Goal: Contribute content: Add original content to the website for others to see

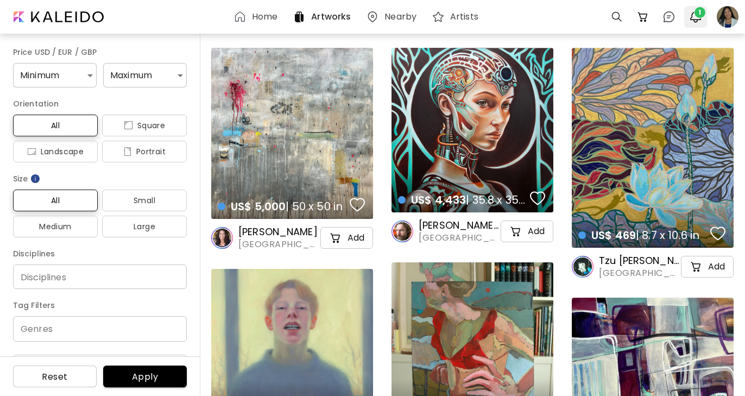
click at [698, 20] on img "button" at bounding box center [695, 16] width 13 height 13
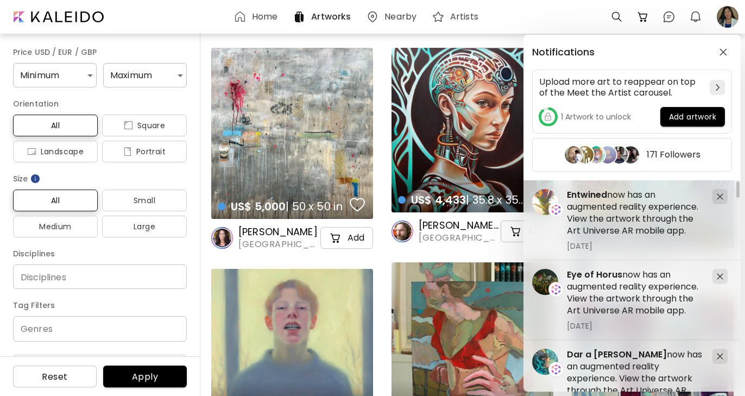
click at [727, 16] on div "Notifications Upload more art to reappear on top of the Meet the Artist carouse…" at bounding box center [372, 198] width 745 height 396
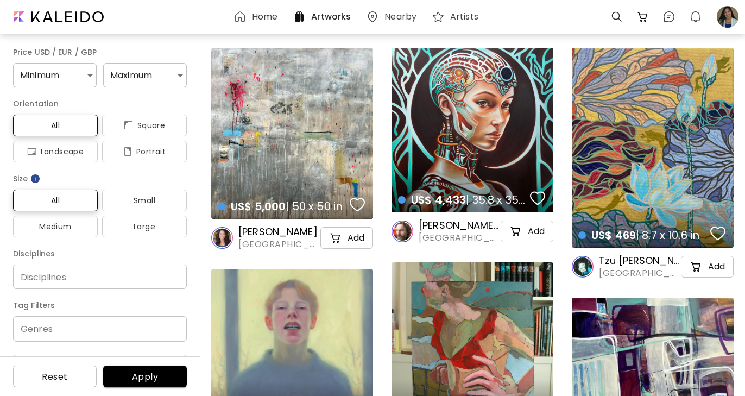
click at [727, 16] on div at bounding box center [727, 17] width 24 height 24
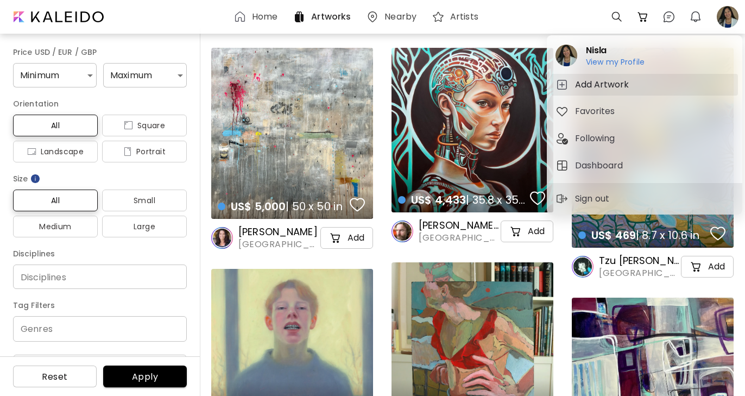
click at [605, 86] on h5 "Add Artwork" at bounding box center [603, 84] width 57 height 13
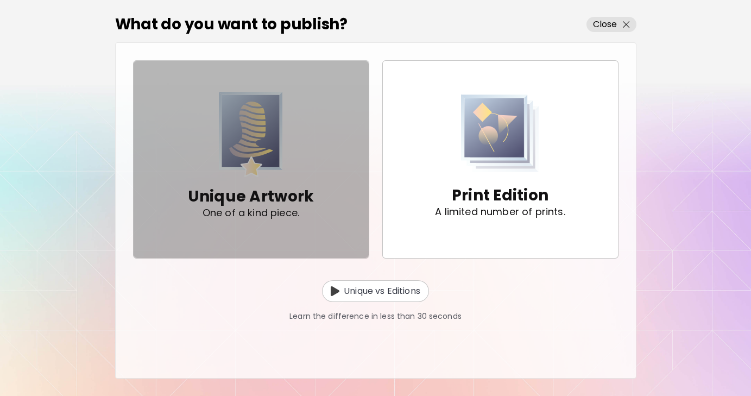
click at [309, 153] on div "Unique Artwork One of a kind piece." at bounding box center [251, 159] width 126 height 135
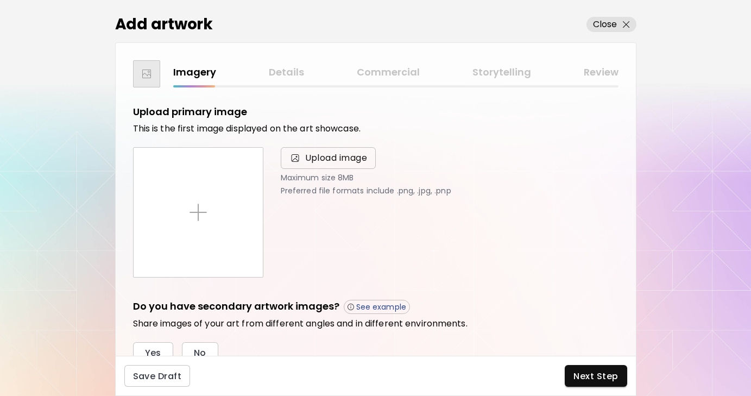
click at [337, 155] on span "Upload image" at bounding box center [336, 157] width 62 height 13
click at [0, 0] on input "Upload image" at bounding box center [0, 0] width 0 height 0
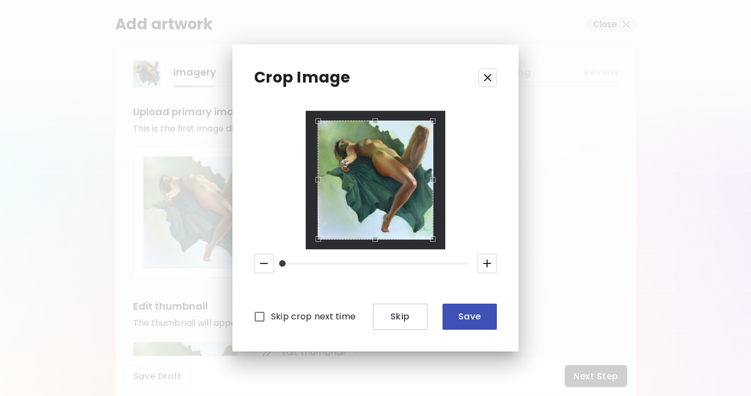
click at [473, 311] on span "Save" at bounding box center [469, 316] width 37 height 11
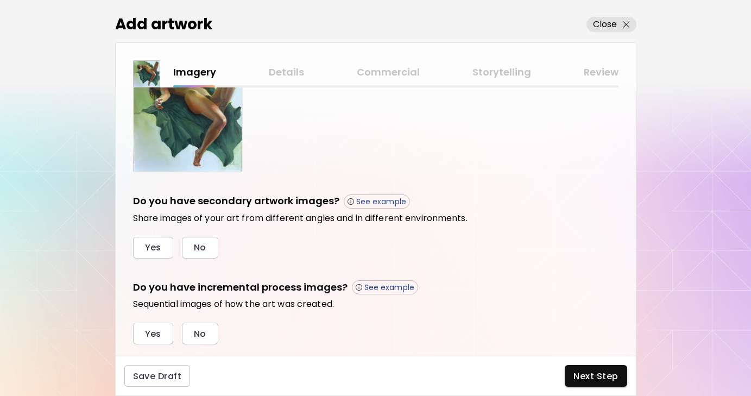
scroll to position [307, 0]
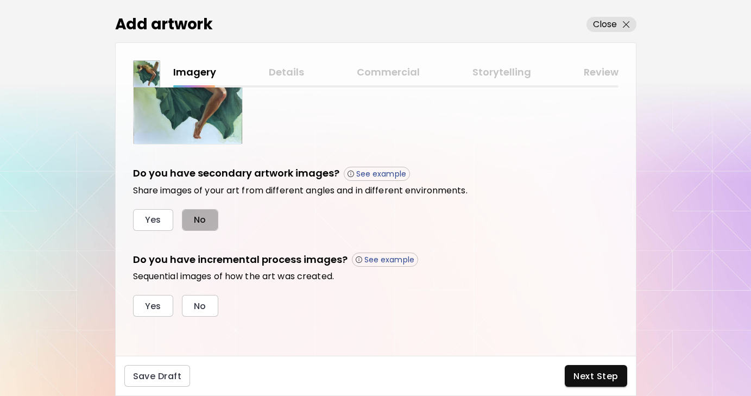
click at [199, 218] on span "No" at bounding box center [200, 219] width 12 height 11
click at [154, 306] on span "Yes" at bounding box center [153, 305] width 16 height 11
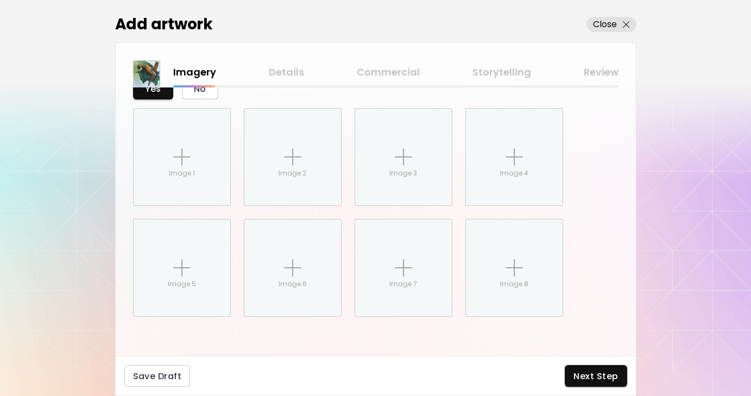
scroll to position [524, 0]
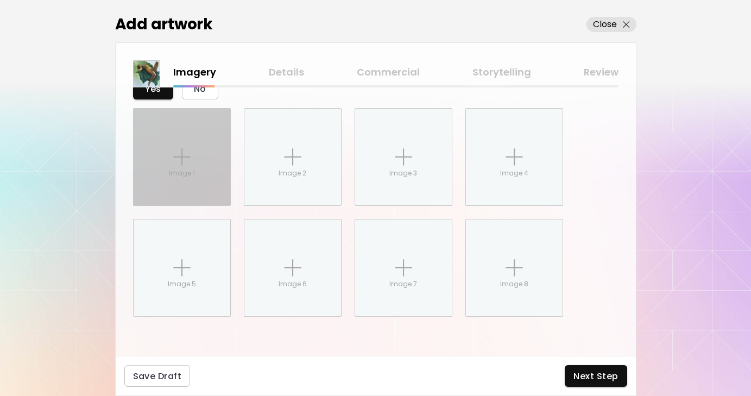
click at [172, 173] on p "Image 1" at bounding box center [182, 173] width 26 height 10
click at [0, 0] on input "Image 1" at bounding box center [0, 0] width 0 height 0
click at [179, 163] on img at bounding box center [181, 156] width 17 height 17
click at [0, 0] on input "Image 1" at bounding box center [0, 0] width 0 height 0
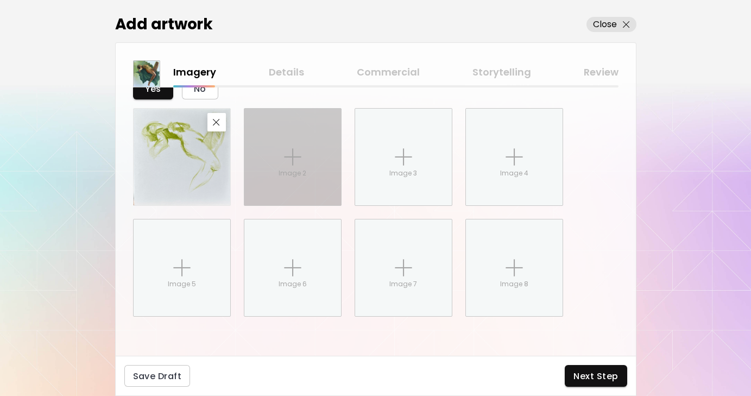
click at [292, 162] on img at bounding box center [292, 156] width 17 height 17
click at [0, 0] on input "Image 2" at bounding box center [0, 0] width 0 height 0
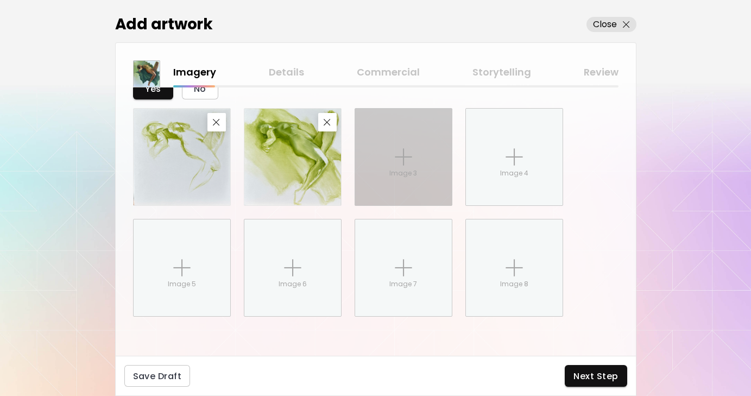
click at [406, 156] on img at bounding box center [403, 156] width 17 height 17
click at [0, 0] on input "Image 3" at bounding box center [0, 0] width 0 height 0
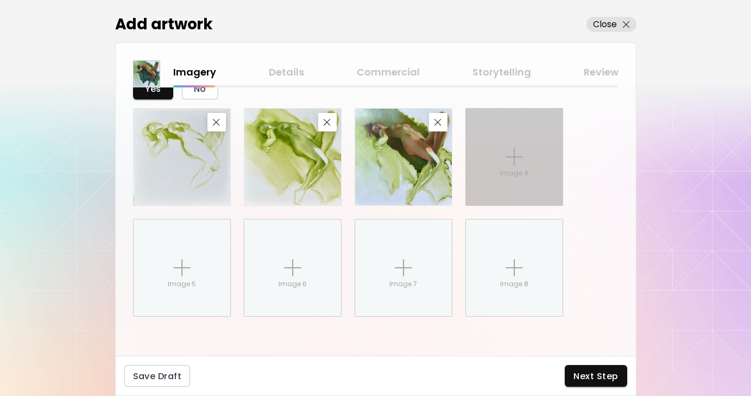
click at [506, 174] on p "Image 4" at bounding box center [514, 173] width 28 height 10
click at [0, 0] on input "Image 4" at bounding box center [0, 0] width 0 height 0
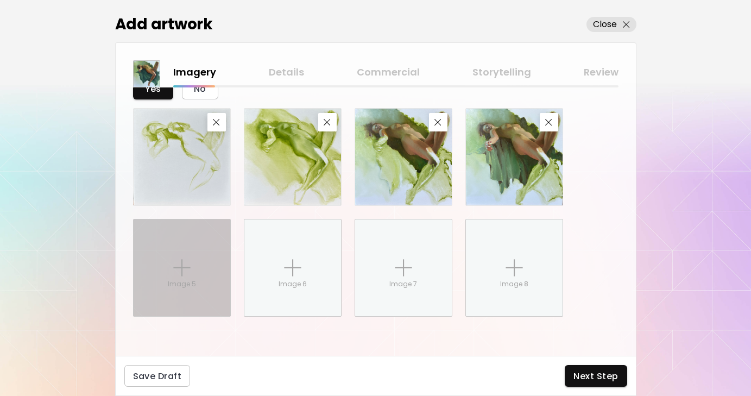
click at [179, 264] on img at bounding box center [181, 267] width 17 height 17
click at [0, 0] on input "Image 5" at bounding box center [0, 0] width 0 height 0
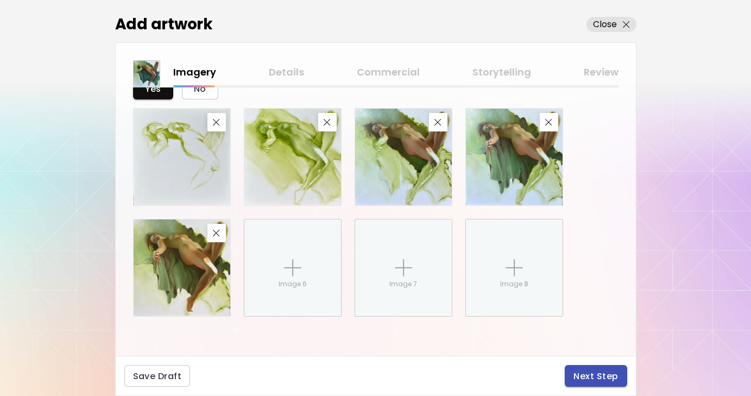
click at [586, 373] on span "Next Step" at bounding box center [595, 375] width 45 height 11
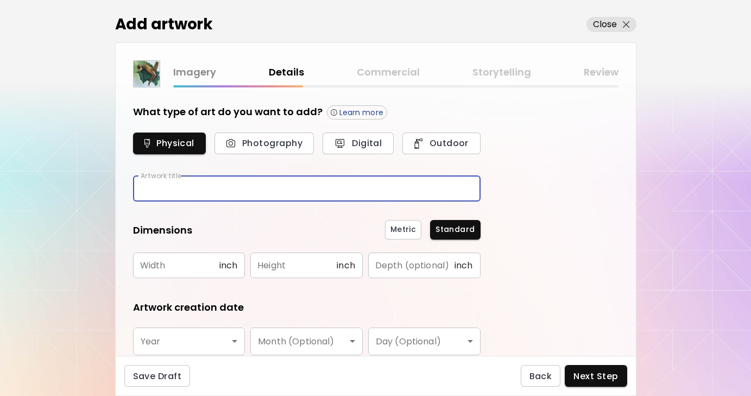
click at [337, 188] on input "text" at bounding box center [306, 189] width 347 height 26
type input "**********"
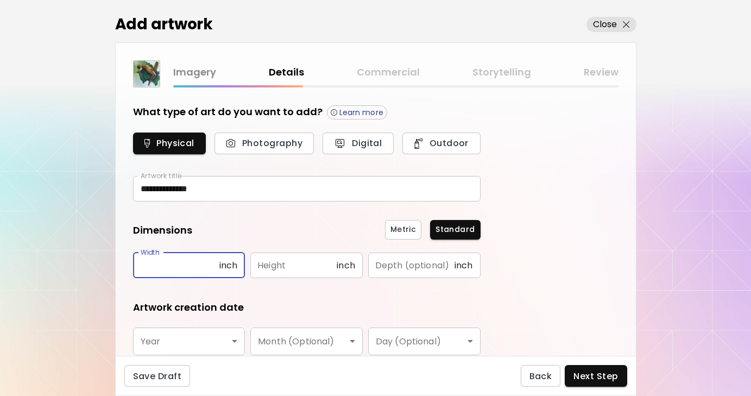
click at [188, 269] on input "text" at bounding box center [176, 265] width 86 height 26
type input "**"
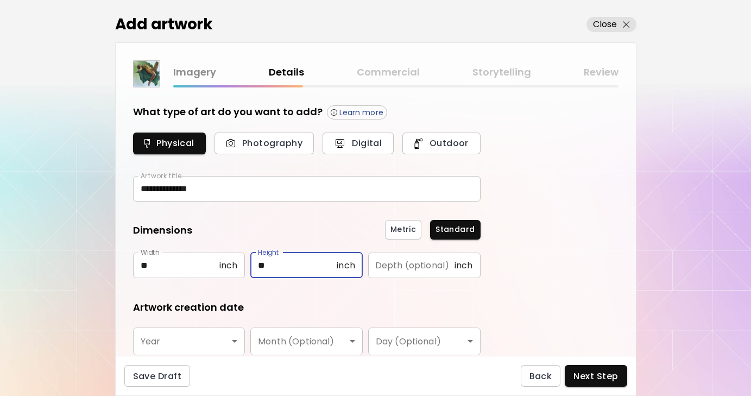
type input "**"
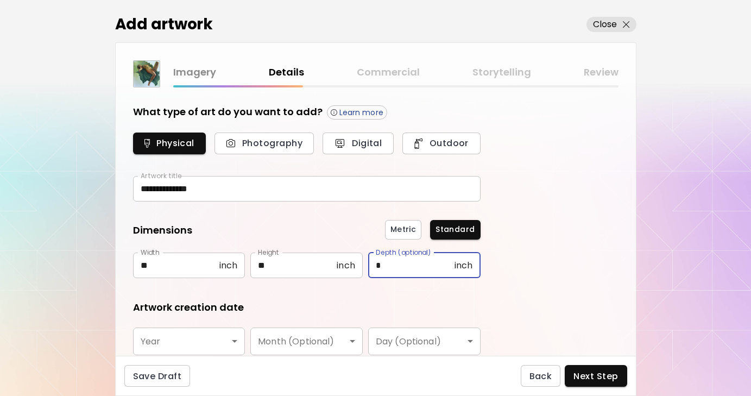
type input "*"
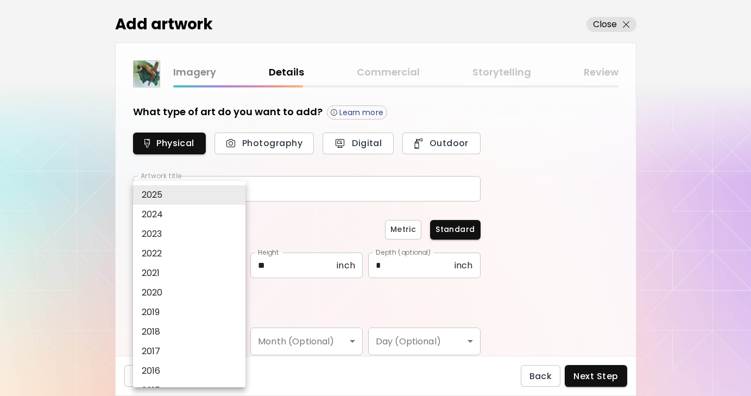
click at [168, 339] on body "**********" at bounding box center [375, 198] width 751 height 396
click at [167, 197] on li "2025" at bounding box center [192, 195] width 118 height 20
type input "****"
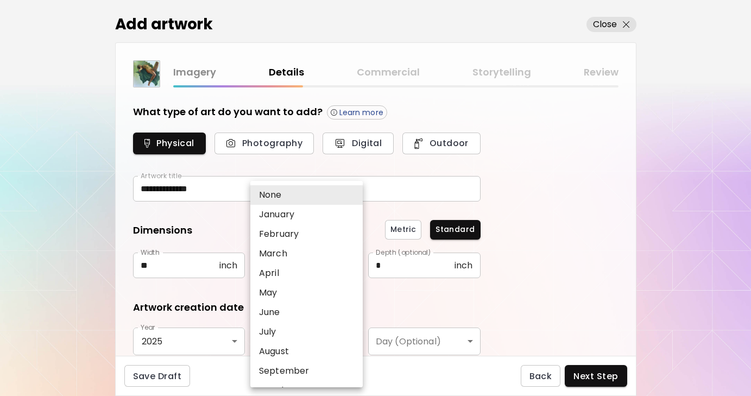
click at [290, 347] on body "**********" at bounding box center [375, 198] width 751 height 396
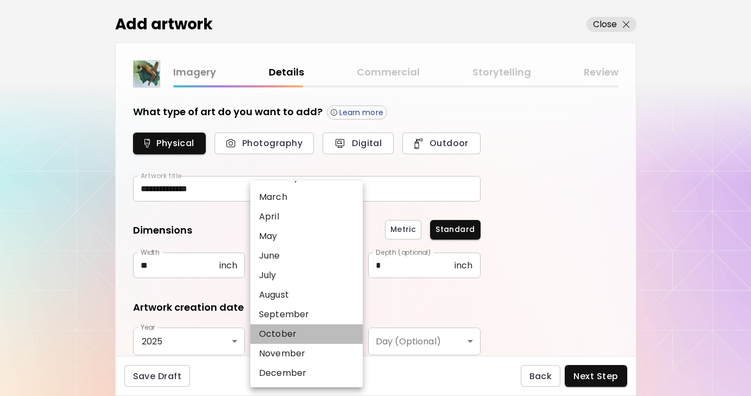
click at [280, 331] on p "October" at bounding box center [277, 333] width 37 height 13
type input "*******"
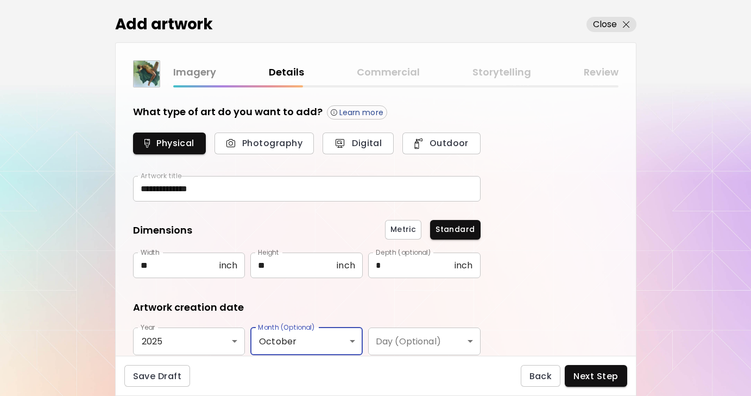
click at [401, 347] on body "**********" at bounding box center [375, 198] width 751 height 396
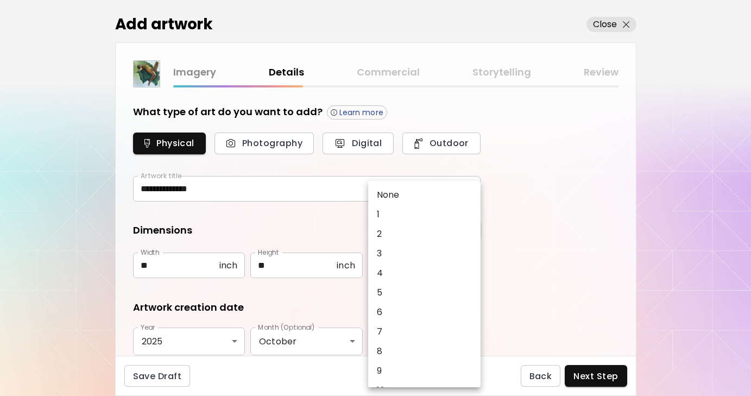
click at [390, 308] on li "6" at bounding box center [427, 312] width 118 height 20
type input "*"
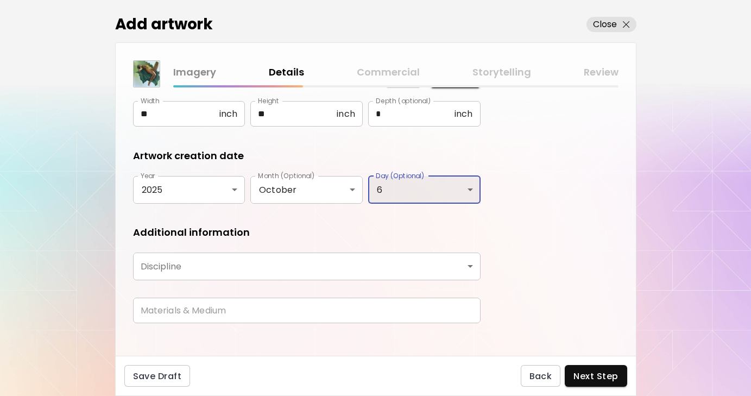
scroll to position [154, 0]
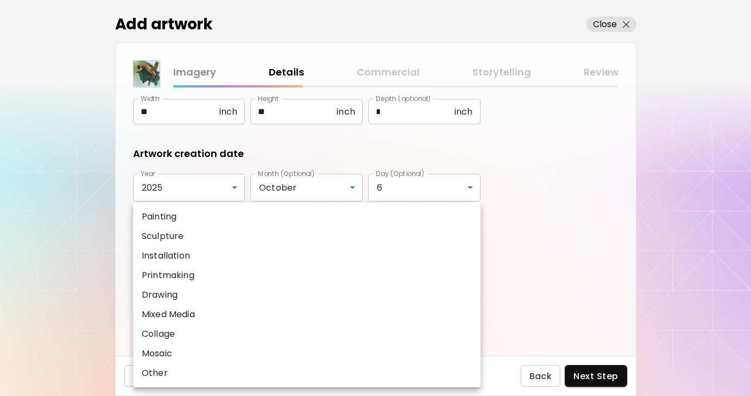
click at [352, 265] on body "**********" at bounding box center [375, 198] width 751 height 396
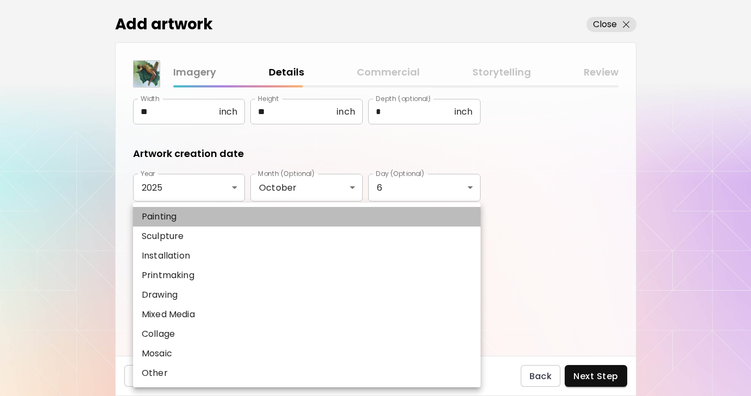
click at [188, 217] on li "Painting" at bounding box center [306, 217] width 347 height 20
type input "********"
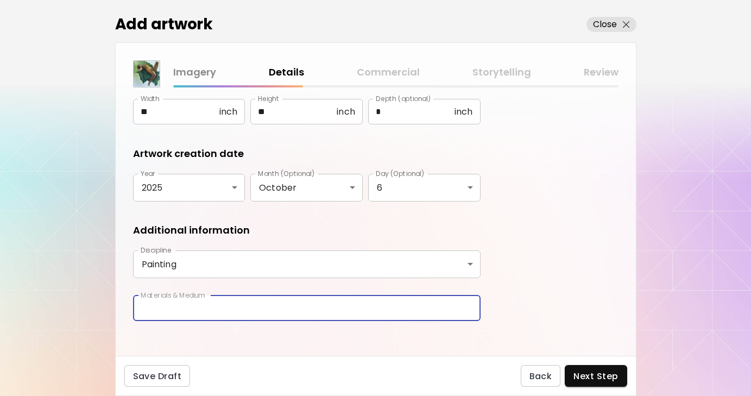
click at [217, 314] on input "text" at bounding box center [306, 308] width 347 height 26
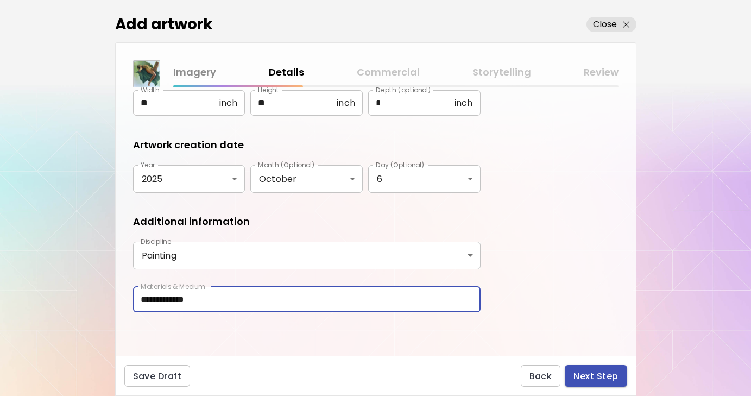
type input "**********"
click at [589, 375] on span "Next Step" at bounding box center [595, 375] width 45 height 11
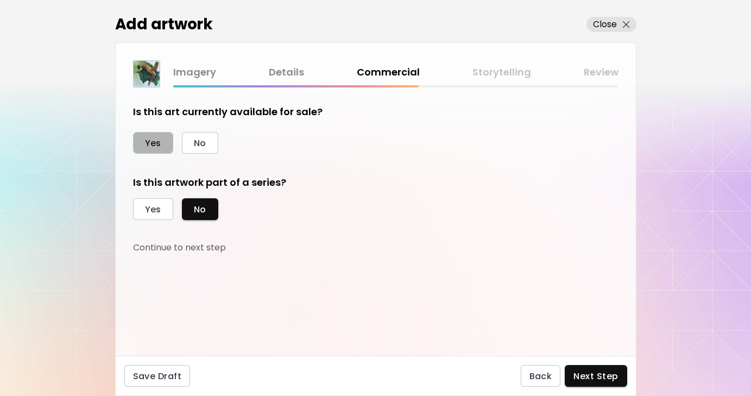
click at [149, 147] on span "Yes" at bounding box center [153, 142] width 16 height 11
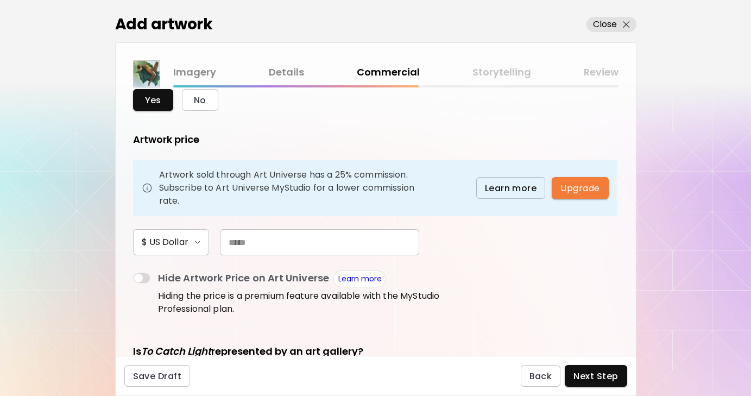
scroll to position [45, 0]
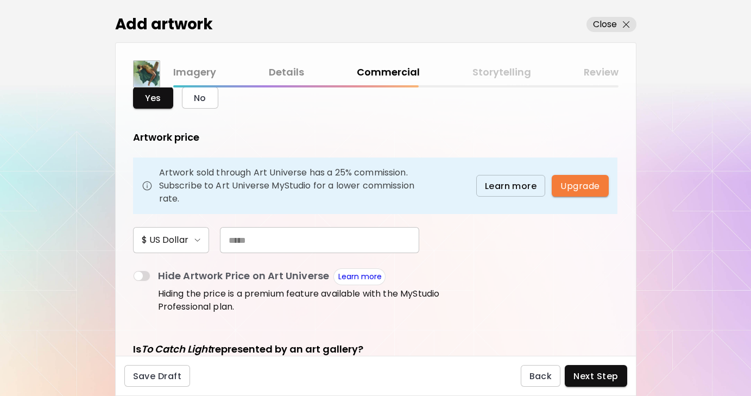
click at [268, 239] on input "text" at bounding box center [319, 240] width 199 height 26
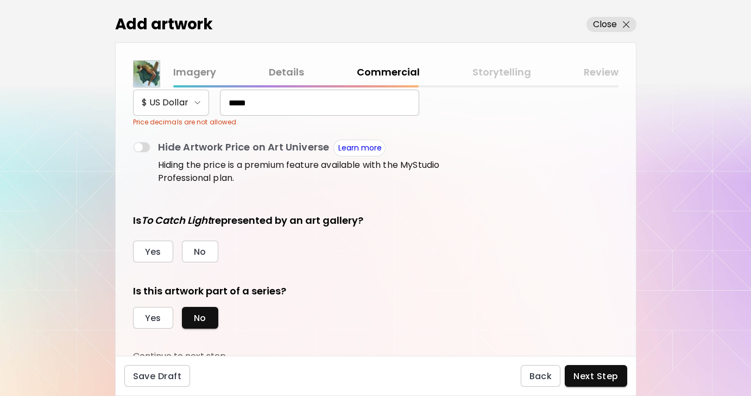
scroll to position [188, 0]
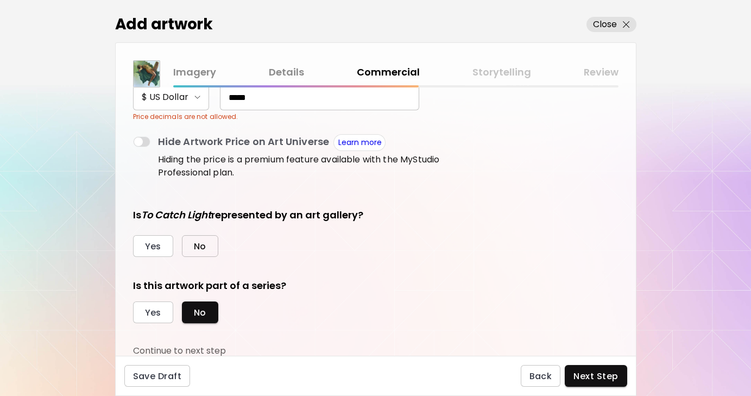
type input "*****"
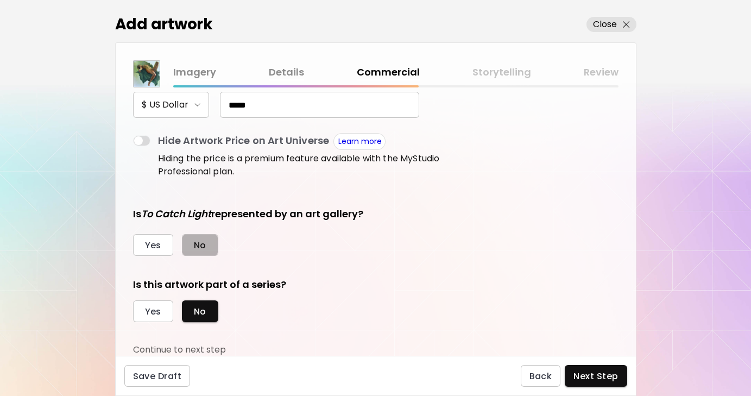
click at [200, 246] on span "No" at bounding box center [200, 244] width 12 height 11
click at [202, 308] on span "No" at bounding box center [200, 311] width 12 height 11
click at [598, 377] on span "Next Step" at bounding box center [595, 375] width 45 height 11
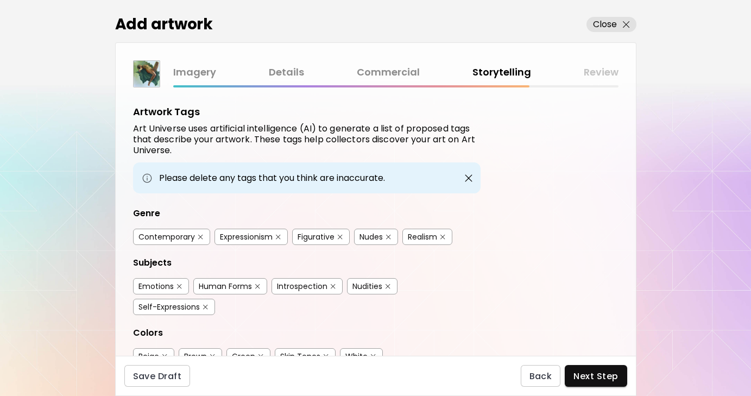
click at [172, 236] on div "Contemporary" at bounding box center [166, 236] width 56 height 11
click at [242, 239] on div "Expressionism" at bounding box center [246, 236] width 53 height 11
click at [315, 238] on div "Figurative" at bounding box center [315, 236] width 37 height 11
click at [365, 239] on div "Nudes" at bounding box center [370, 236] width 23 height 11
click at [414, 240] on div "Realism" at bounding box center [422, 236] width 29 height 11
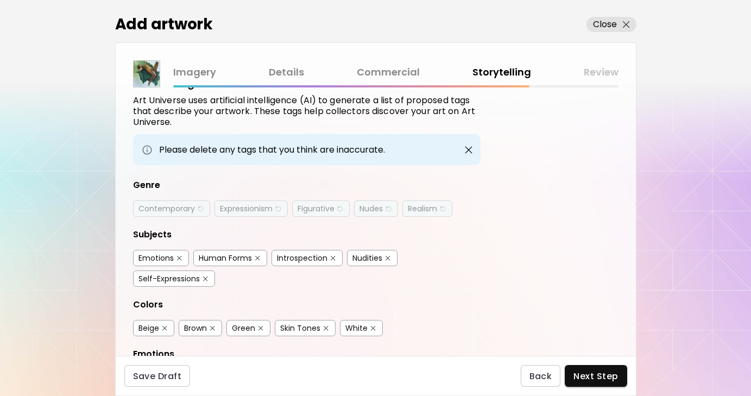
scroll to position [46, 0]
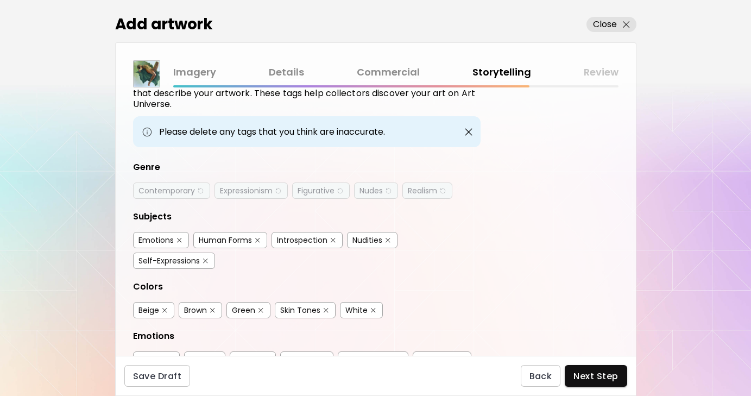
click at [153, 242] on div "Emotions" at bounding box center [155, 240] width 35 height 11
click at [219, 240] on div "Human Forms" at bounding box center [225, 240] width 53 height 11
click at [295, 242] on div "Introspection" at bounding box center [302, 240] width 50 height 11
click at [366, 244] on div "Nudities" at bounding box center [367, 240] width 30 height 11
click at [148, 262] on div "Self-Expressions" at bounding box center [168, 260] width 61 height 11
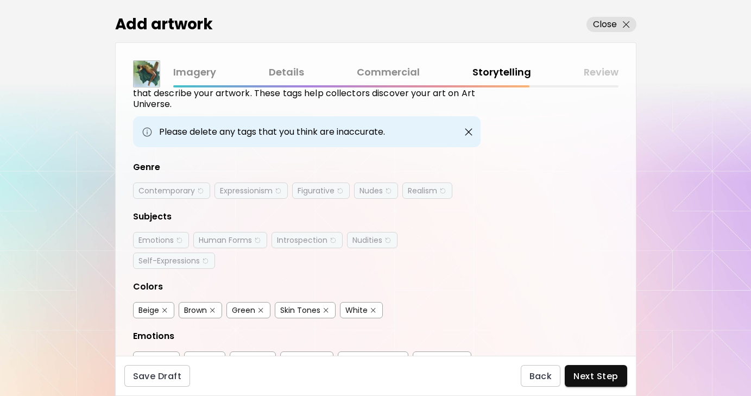
click at [243, 312] on div "Green" at bounding box center [243, 310] width 23 height 11
click at [291, 309] on div "Skin Tones" at bounding box center [300, 310] width 40 height 11
click at [353, 311] on div "White" at bounding box center [356, 310] width 22 height 11
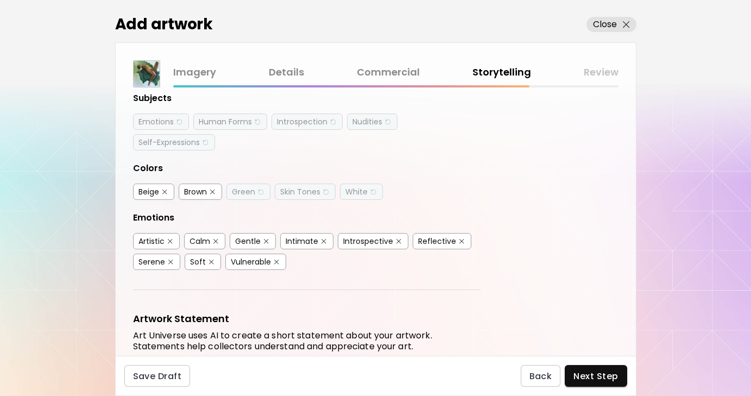
scroll to position [167, 0]
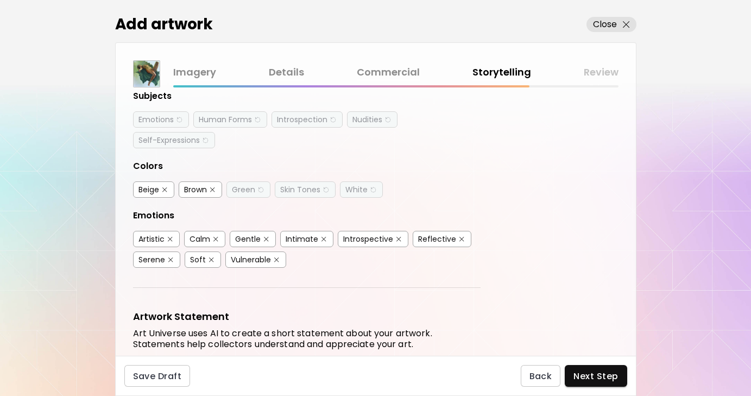
click at [144, 188] on div "Beige" at bounding box center [148, 189] width 21 height 11
click at [201, 188] on div "Brown" at bounding box center [195, 189] width 23 height 11
click at [149, 238] on div "Artistic" at bounding box center [151, 238] width 26 height 11
click at [201, 241] on div "Calm" at bounding box center [199, 238] width 21 height 11
click at [369, 238] on div "Introspective" at bounding box center [368, 238] width 50 height 11
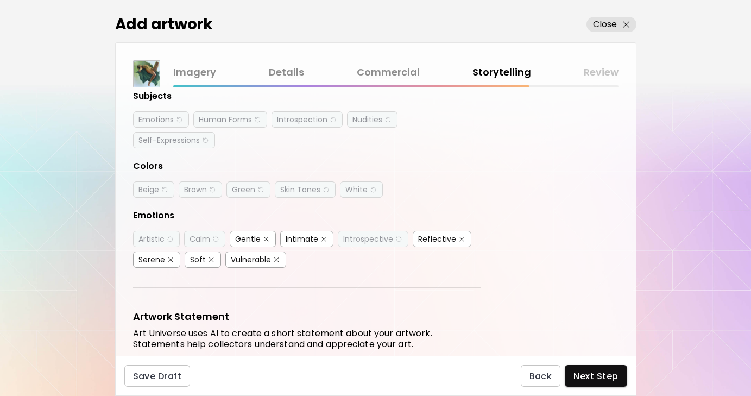
click at [298, 236] on div "Intimate" at bounding box center [302, 238] width 33 height 11
click at [198, 258] on div "Soft" at bounding box center [198, 259] width 16 height 11
click at [247, 240] on div "Gentle" at bounding box center [248, 238] width 26 height 11
click at [442, 239] on div "Reflective" at bounding box center [437, 238] width 38 height 11
click at [138, 259] on div "Serene" at bounding box center [151, 259] width 27 height 11
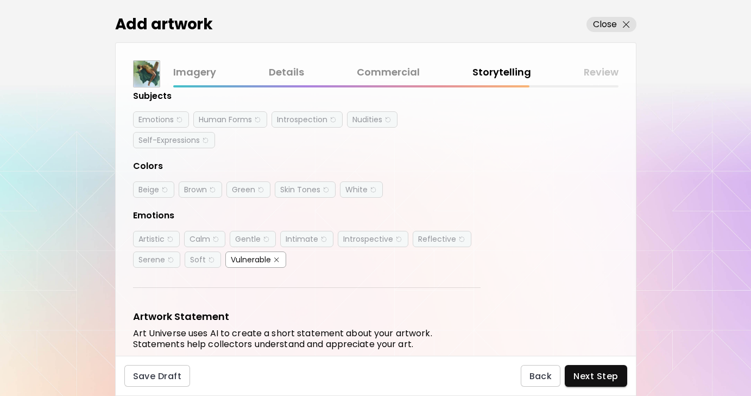
click at [250, 258] on div "Vulnerable" at bounding box center [251, 259] width 40 height 11
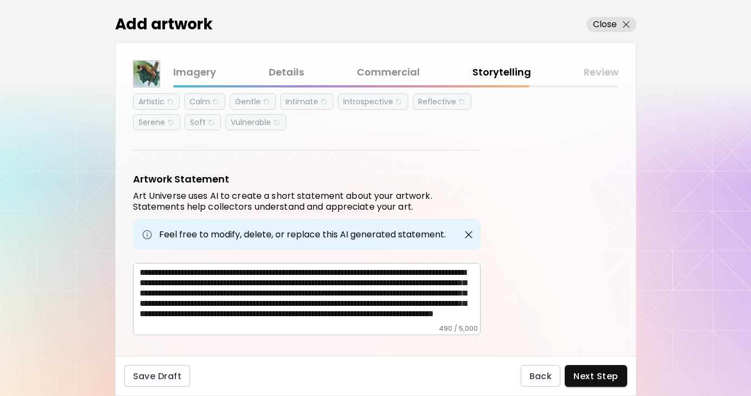
scroll to position [321, 0]
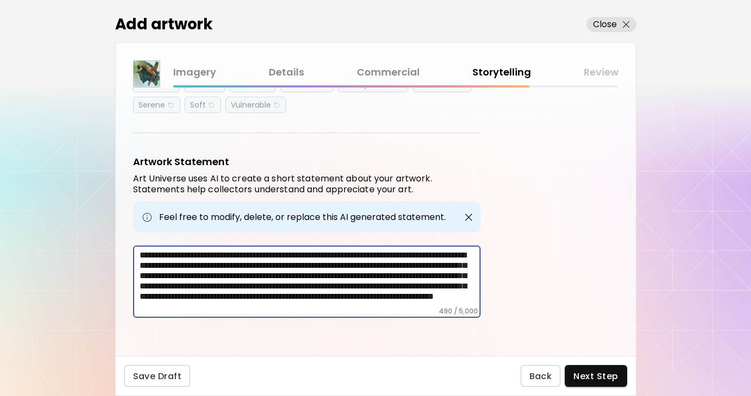
click at [402, 255] on textarea "**********" at bounding box center [310, 278] width 341 height 57
click at [164, 268] on textarea "**********" at bounding box center [310, 278] width 341 height 57
type textarea "**********"
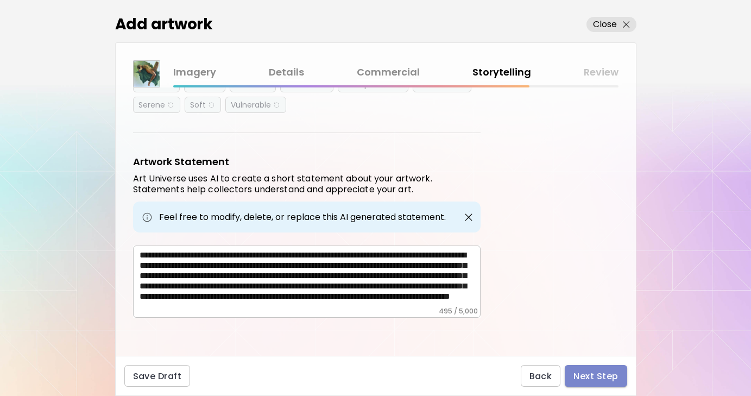
click at [592, 378] on span "Next Step" at bounding box center [595, 375] width 45 height 11
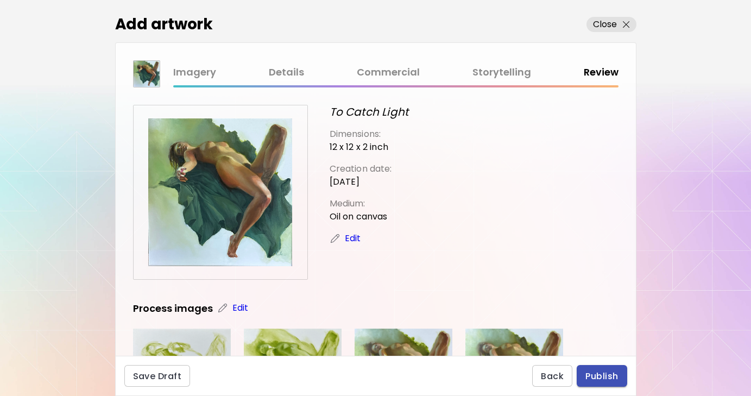
click at [594, 380] on span "Publish" at bounding box center [601, 375] width 33 height 11
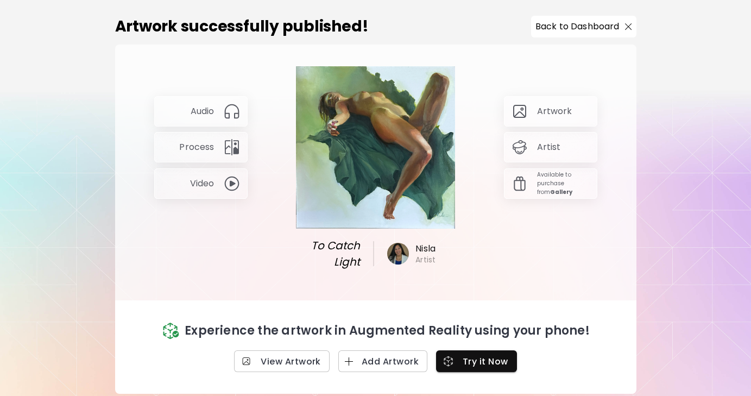
click at [549, 126] on div "Artwork" at bounding box center [550, 111] width 93 height 30
click at [548, 119] on div "Artwork" at bounding box center [550, 111] width 93 height 30
click at [558, 33] on p "Back to Dashboard" at bounding box center [577, 26] width 84 height 13
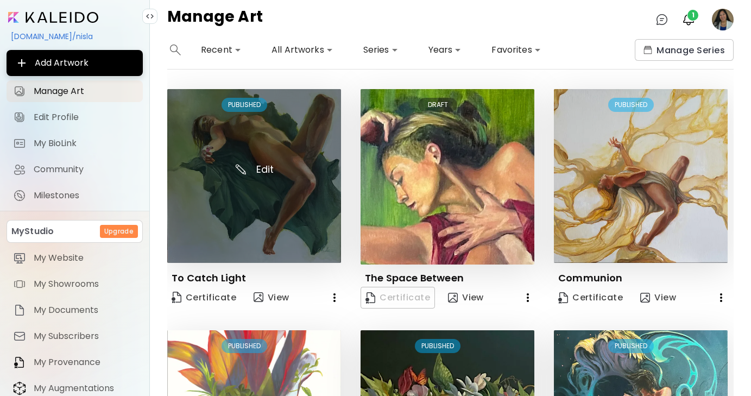
click at [290, 131] on img at bounding box center [254, 176] width 174 height 174
